Goal: Information Seeking & Learning: Learn about a topic

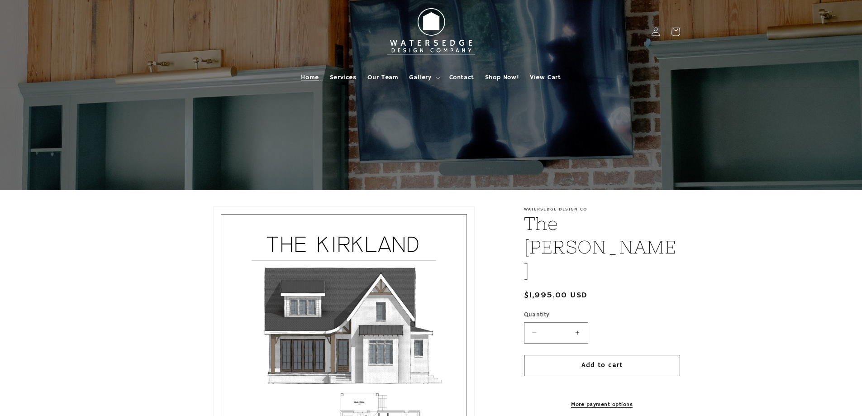
click at [310, 78] on span "Home" at bounding box center [310, 77] width 18 height 8
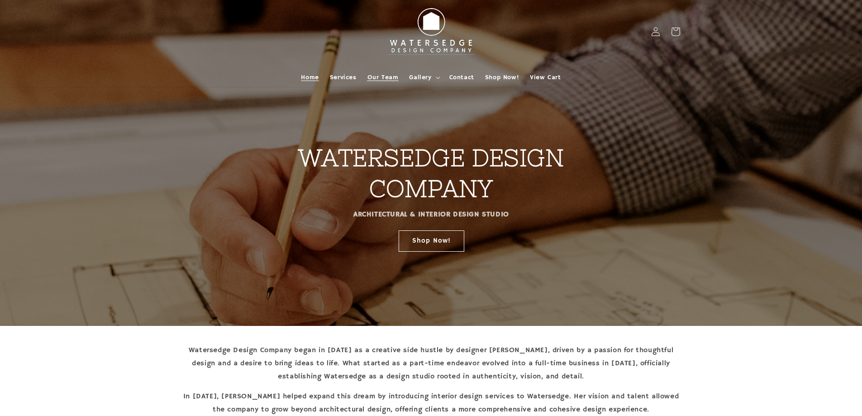
click at [386, 76] on span "Our Team" at bounding box center [383, 77] width 31 height 8
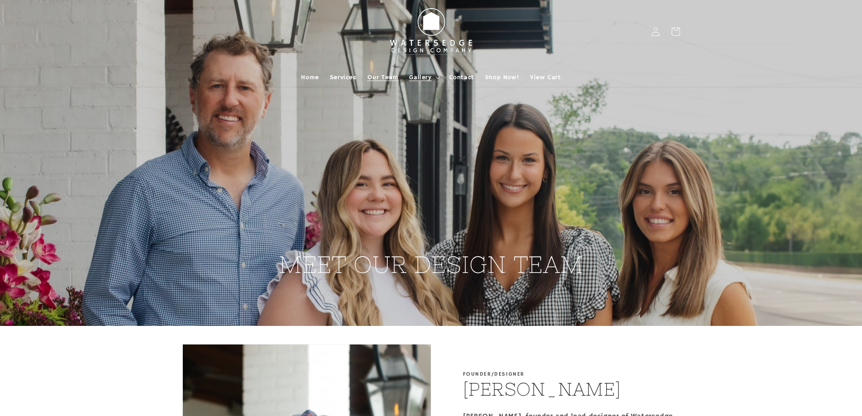
click at [424, 77] on span "Gallery" at bounding box center [420, 77] width 22 height 8
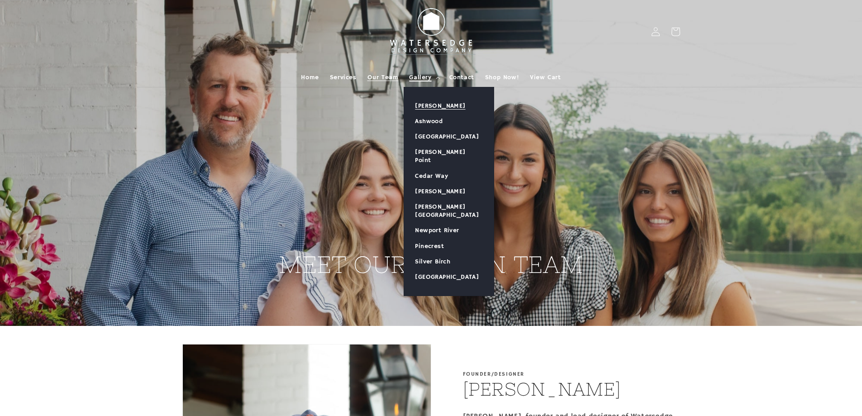
click at [437, 102] on link "[PERSON_NAME]" at bounding box center [449, 105] width 90 height 15
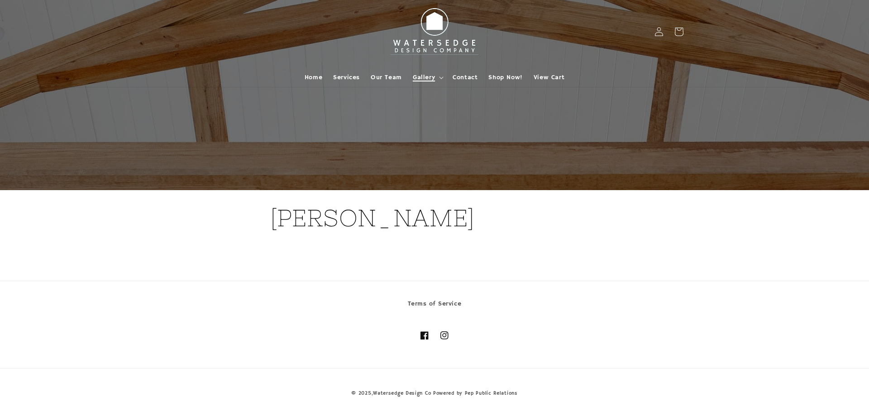
click at [421, 81] on span "Gallery" at bounding box center [424, 77] width 22 height 8
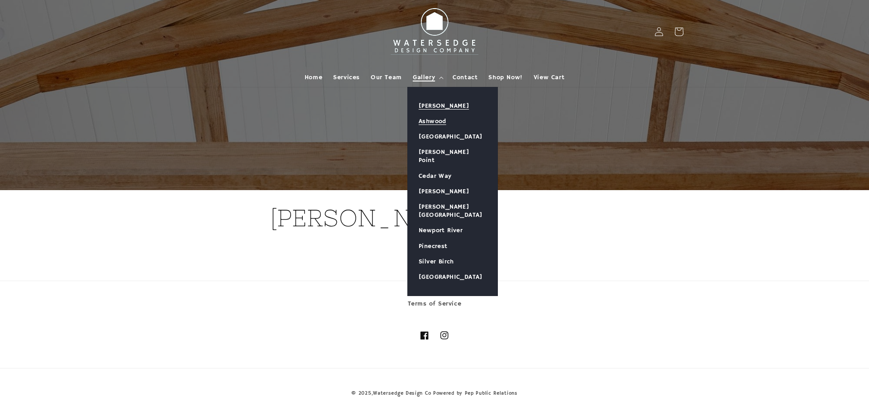
click at [433, 118] on link "Ashwood" at bounding box center [453, 121] width 90 height 15
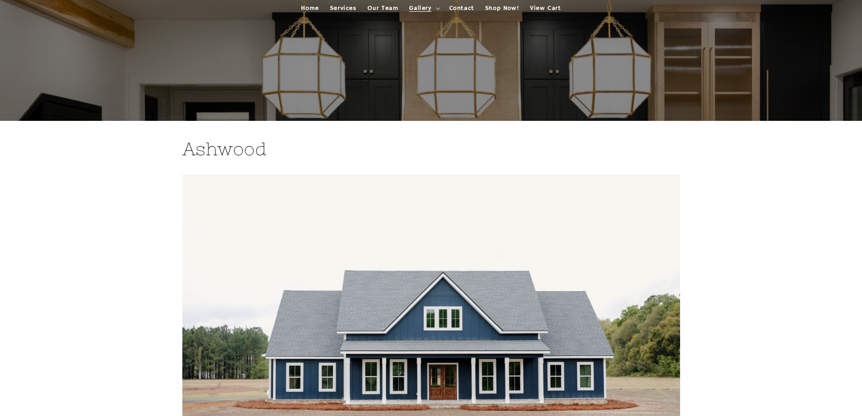
scroll to position [45, 0]
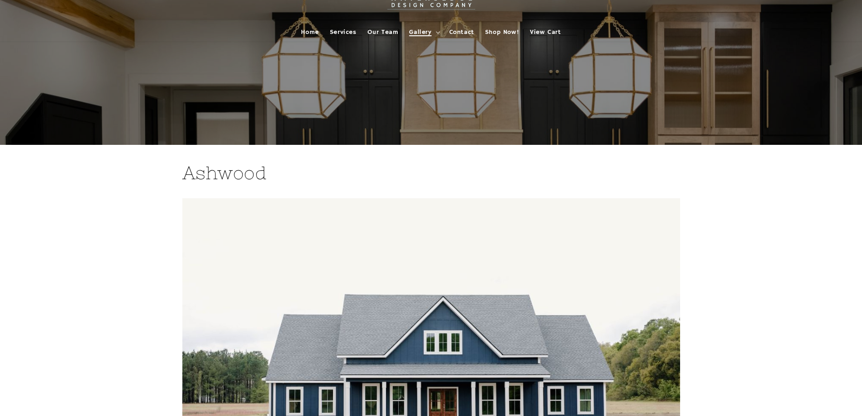
click at [423, 31] on span "Gallery" at bounding box center [420, 32] width 22 height 8
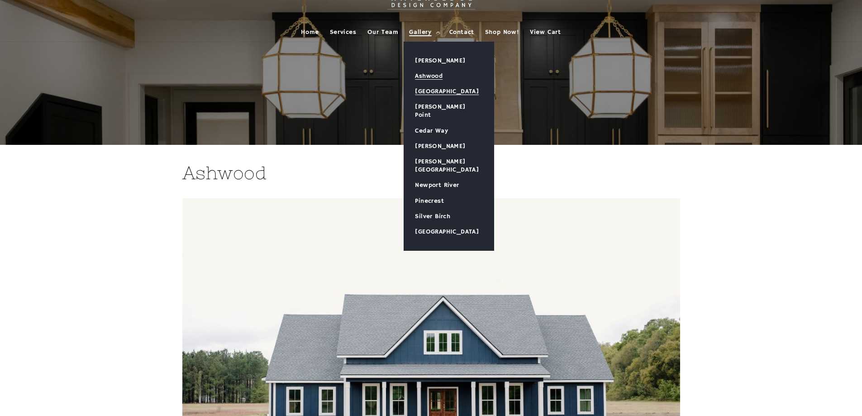
click at [429, 87] on link "[GEOGRAPHIC_DATA]" at bounding box center [449, 91] width 90 height 15
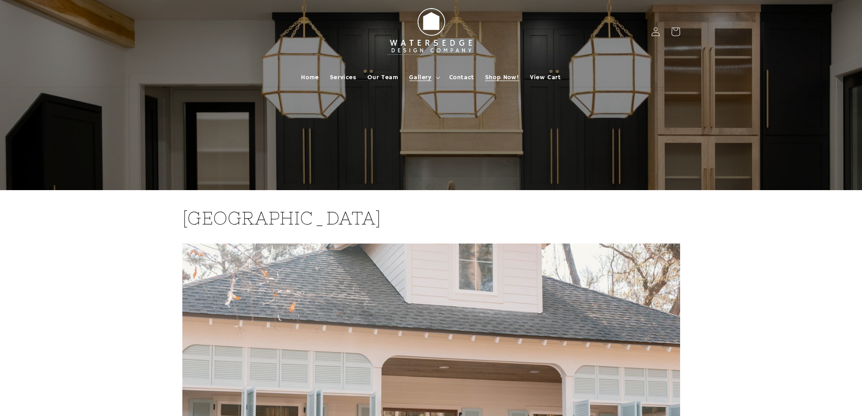
click at [488, 72] on link "Shop Now!" at bounding box center [502, 77] width 45 height 19
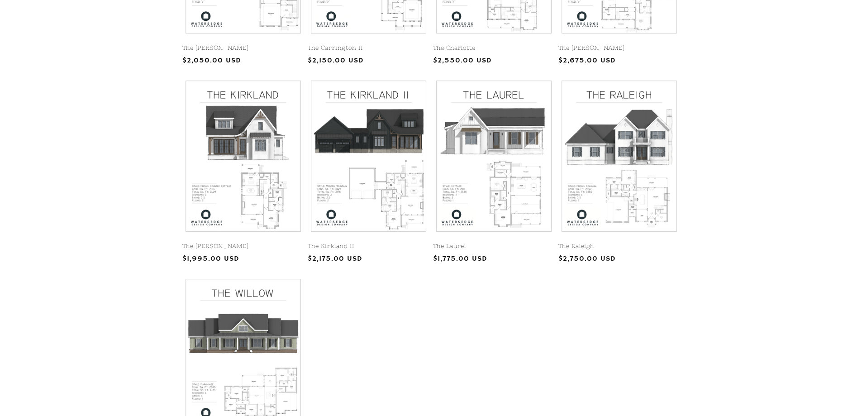
scroll to position [362, 0]
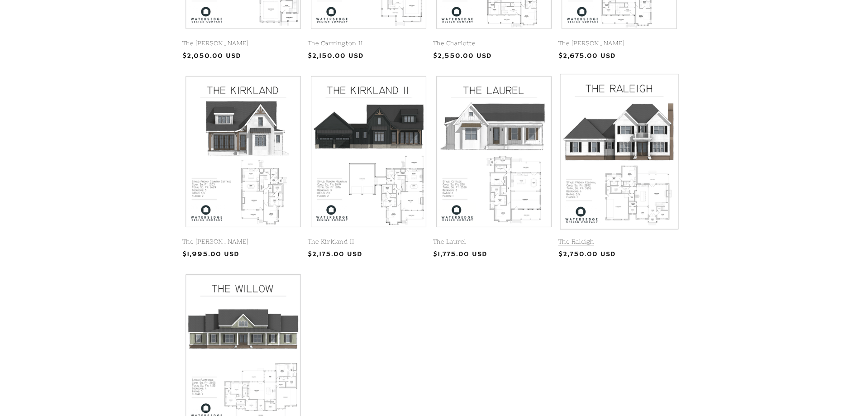
click at [616, 238] on link "The Raleigh" at bounding box center [620, 242] width 122 height 8
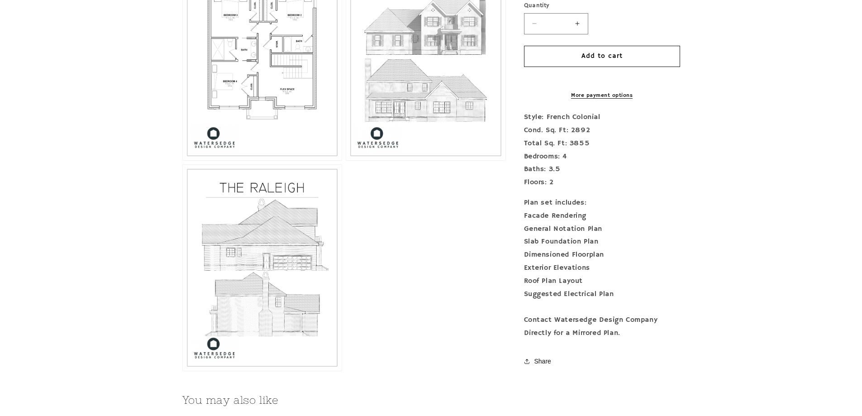
scroll to position [815, 0]
click at [183, 370] on button "Open media 6 in modal" at bounding box center [183, 370] width 0 height 0
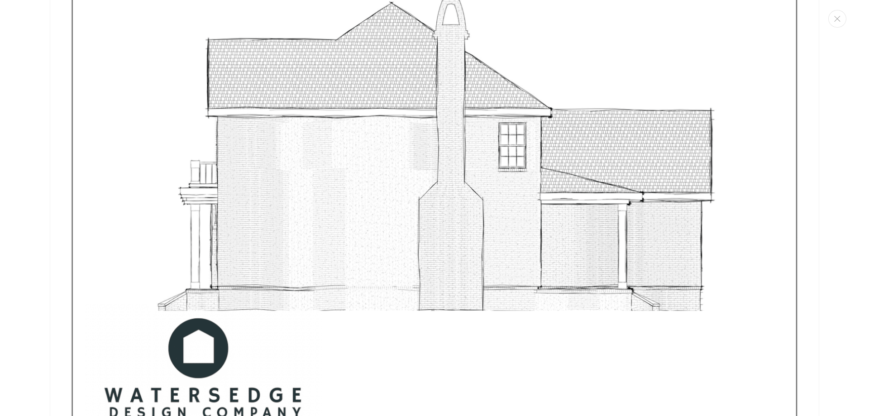
scroll to position [5556, 0]
